Goal: Information Seeking & Learning: Find specific page/section

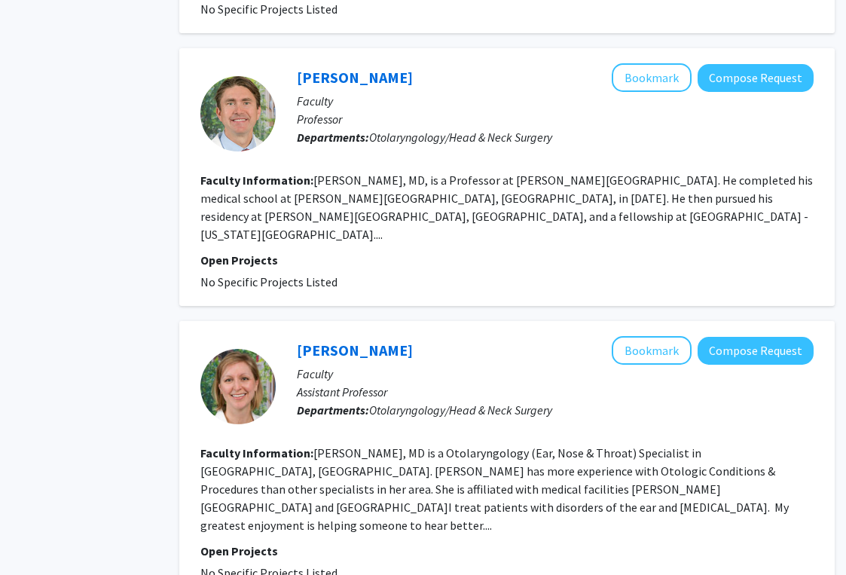
scroll to position [2236, 58]
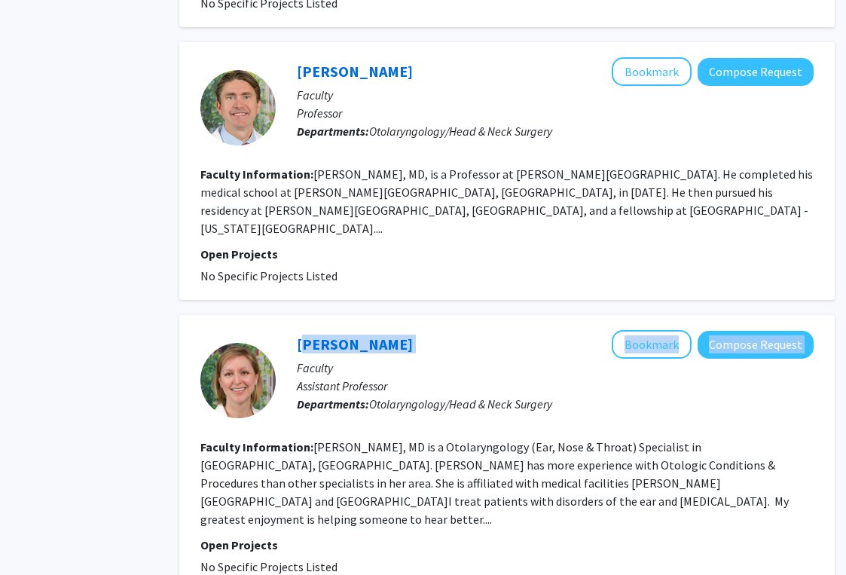
drag, startPoint x: 421, startPoint y: 254, endPoint x: 295, endPoint y: 260, distance: 125.3
click at [295, 330] on div "[PERSON_NAME] Bookmark Compose Request Faculty Assistant Professor Departments:…" at bounding box center [545, 380] width 538 height 100
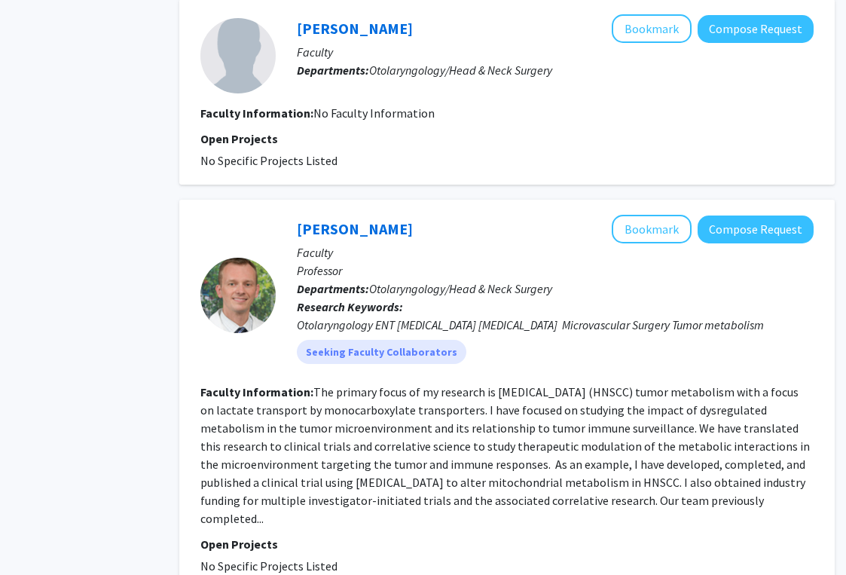
scroll to position [2916, 58]
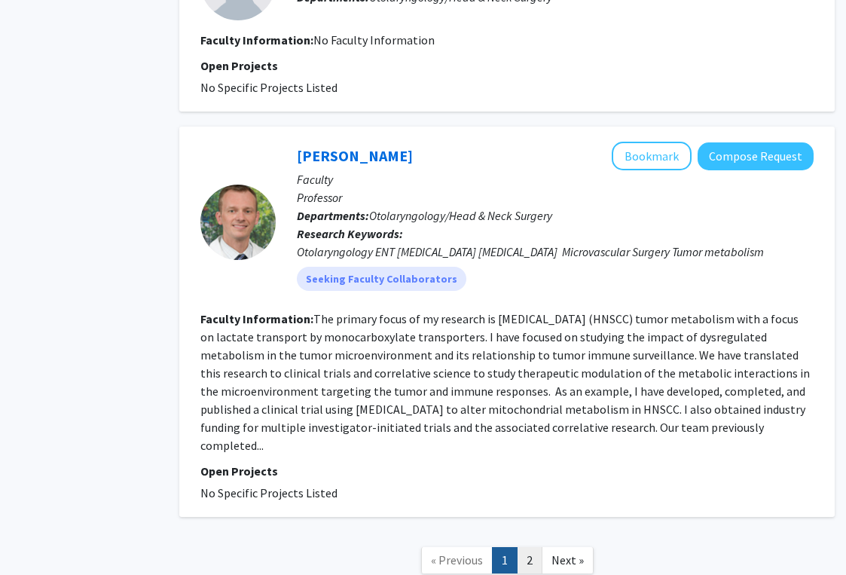
click at [531, 547] on link "2" at bounding box center [530, 560] width 26 height 26
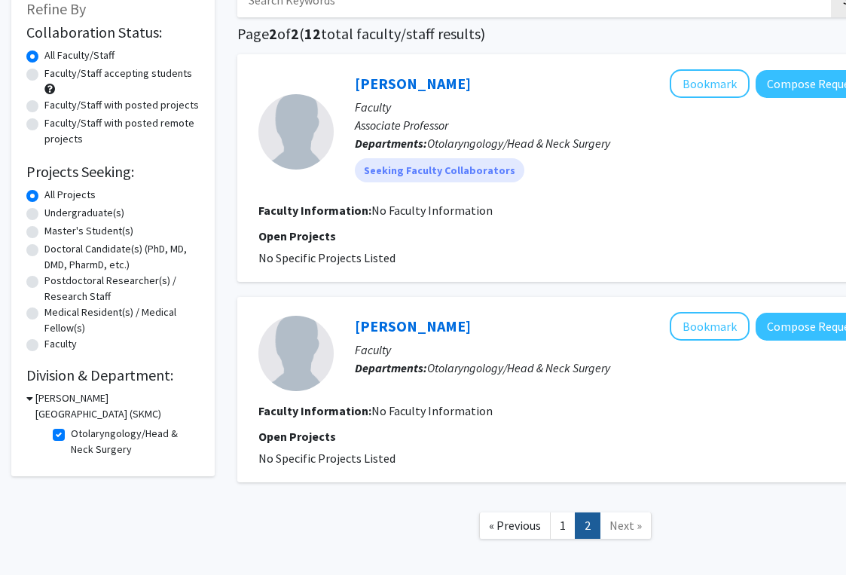
scroll to position [172, 0]
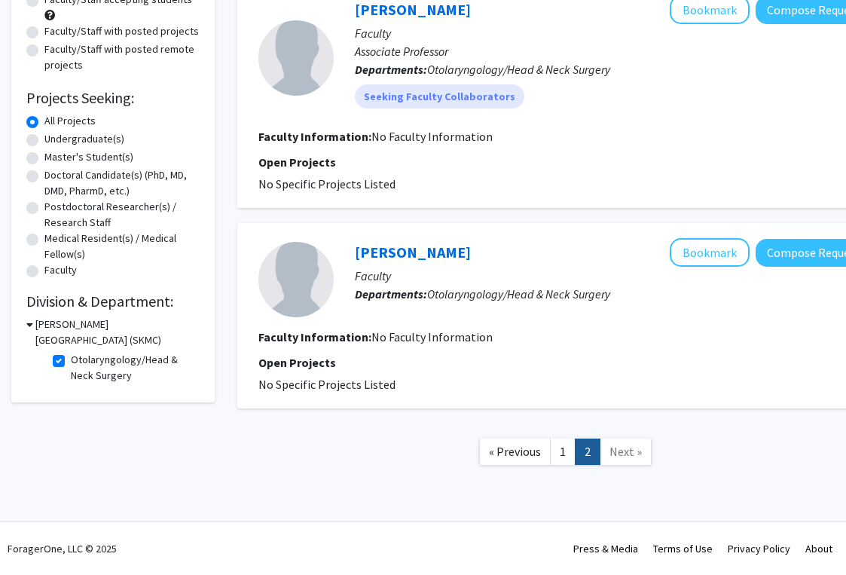
click at [451, 12] on div "[PERSON_NAME] Bookmark Compose Request" at bounding box center [613, 9] width 517 height 29
drag, startPoint x: 451, startPoint y: 12, endPoint x: 347, endPoint y: 12, distance: 104.0
click at [347, 12] on div "[PERSON_NAME] Bookmark Compose Request Faculty Associate Professor Departments:…" at bounding box center [603, 57] width 538 height 124
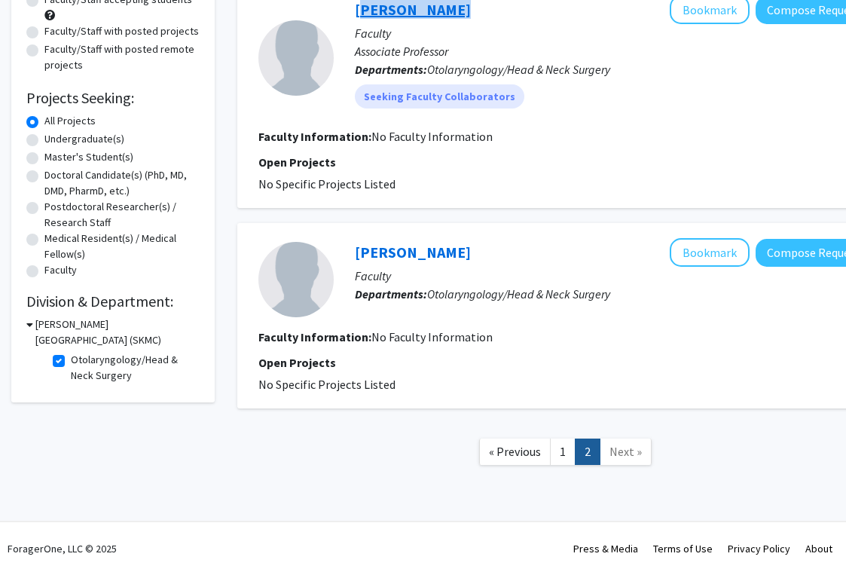
copy link "[PERSON_NAME]"
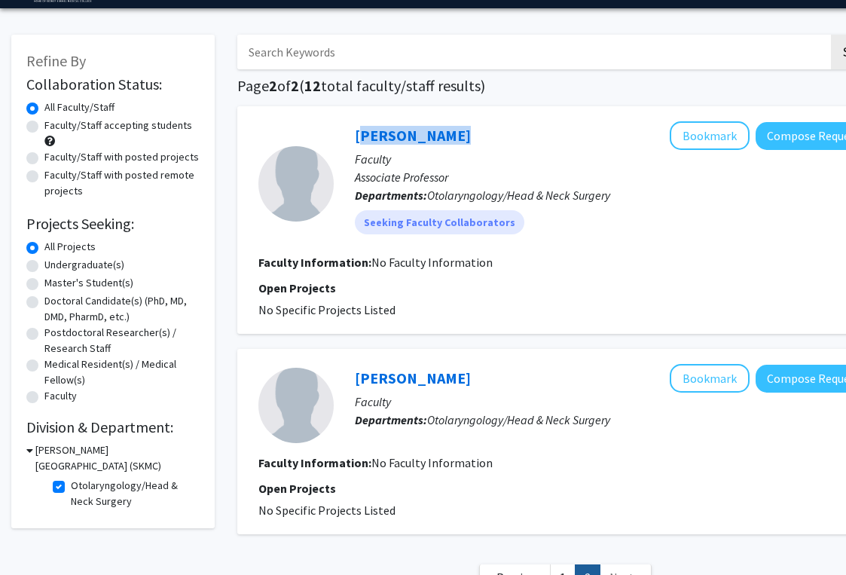
scroll to position [0, 0]
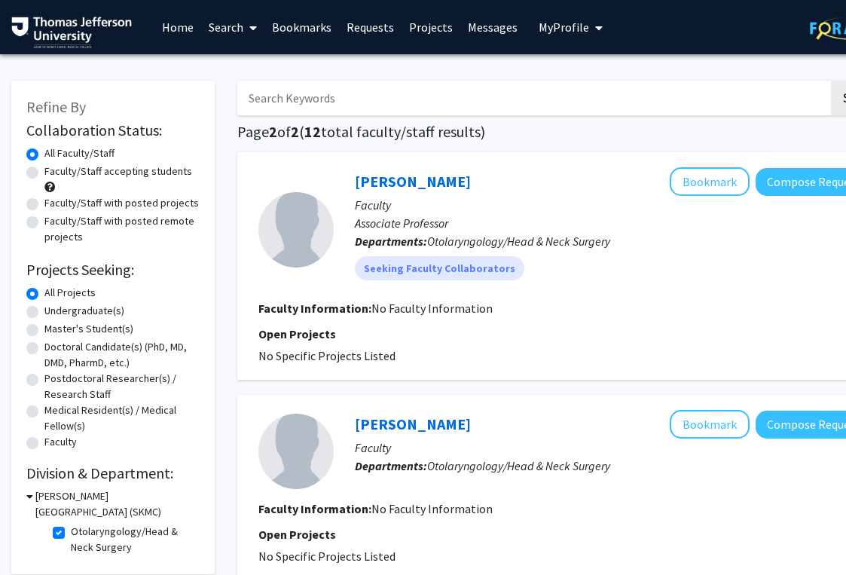
click at [134, 177] on label "Faculty/Staff accepting students" at bounding box center [118, 172] width 148 height 16
click at [54, 173] on input "Faculty/Staff accepting students" at bounding box center [49, 169] width 10 height 10
radio input "true"
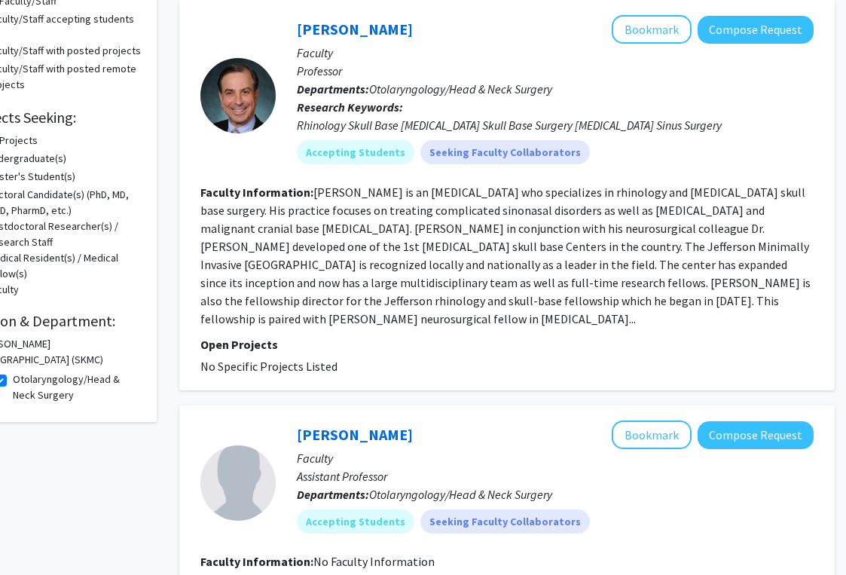
scroll to position [150, 58]
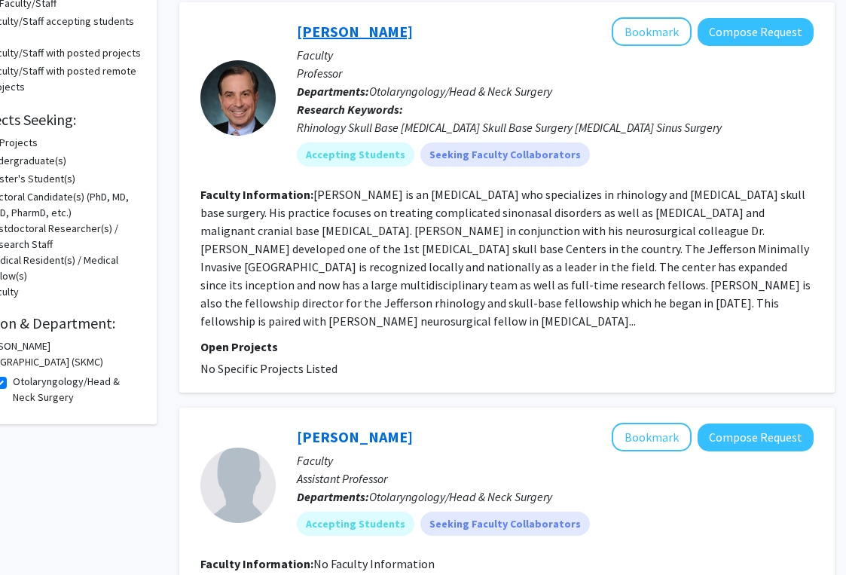
click at [341, 29] on link "[PERSON_NAME]" at bounding box center [355, 31] width 116 height 19
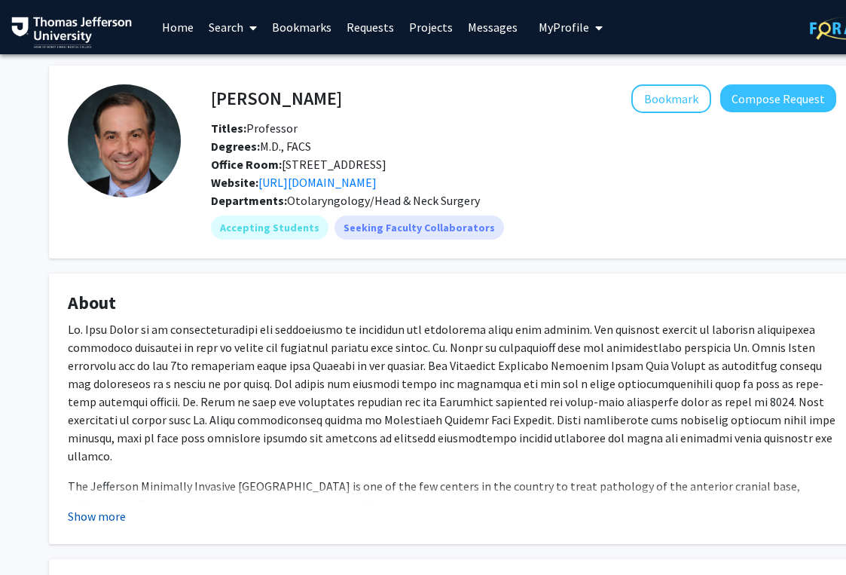
click at [116, 516] on button "Show more" at bounding box center [97, 516] width 58 height 18
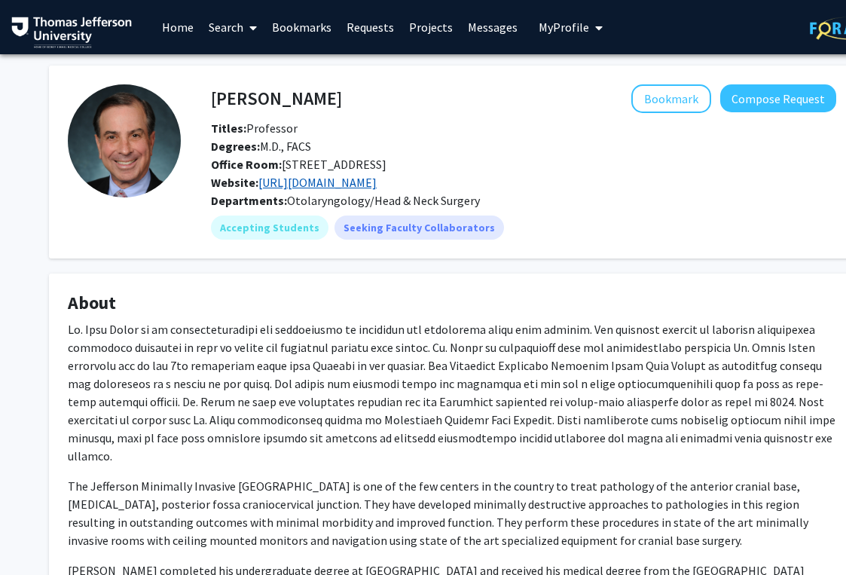
click at [326, 182] on link "[URL][DOMAIN_NAME]" at bounding box center [318, 182] width 118 height 15
